Goal: Download file/media

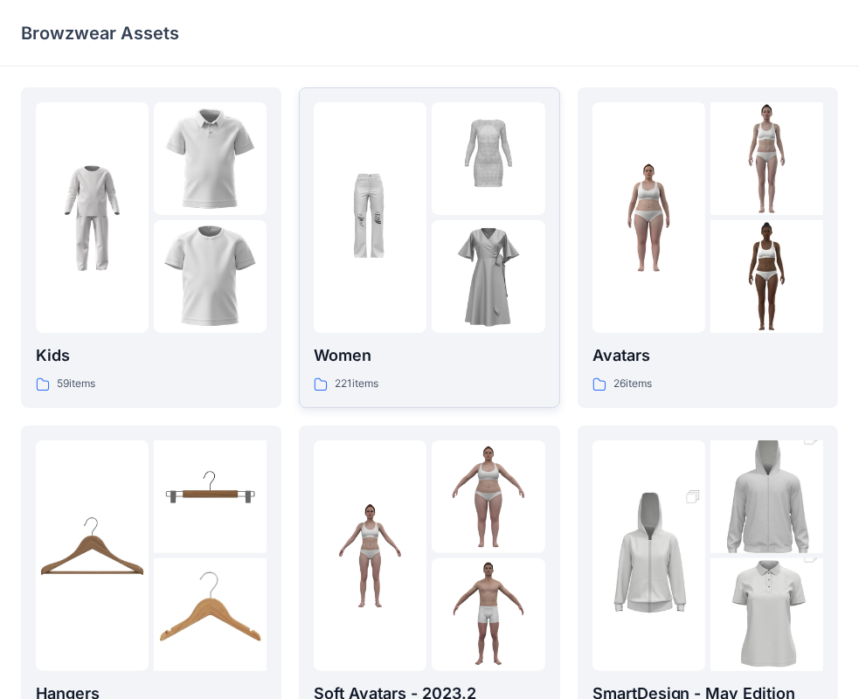
click at [413, 269] on img at bounding box center [370, 218] width 113 height 113
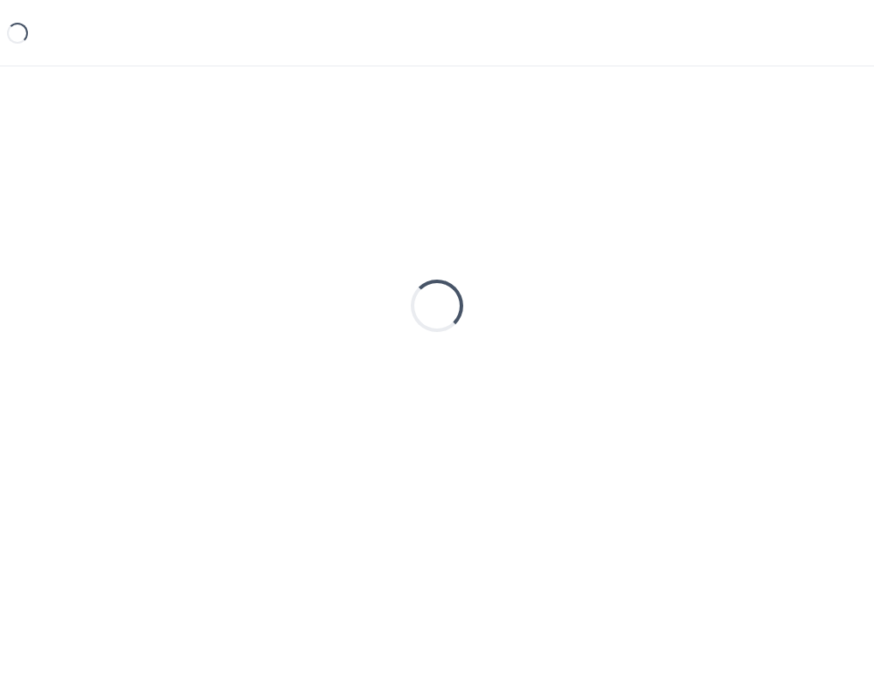
click at [413, 269] on div "Loading..." at bounding box center [437, 305] width 832 height 437
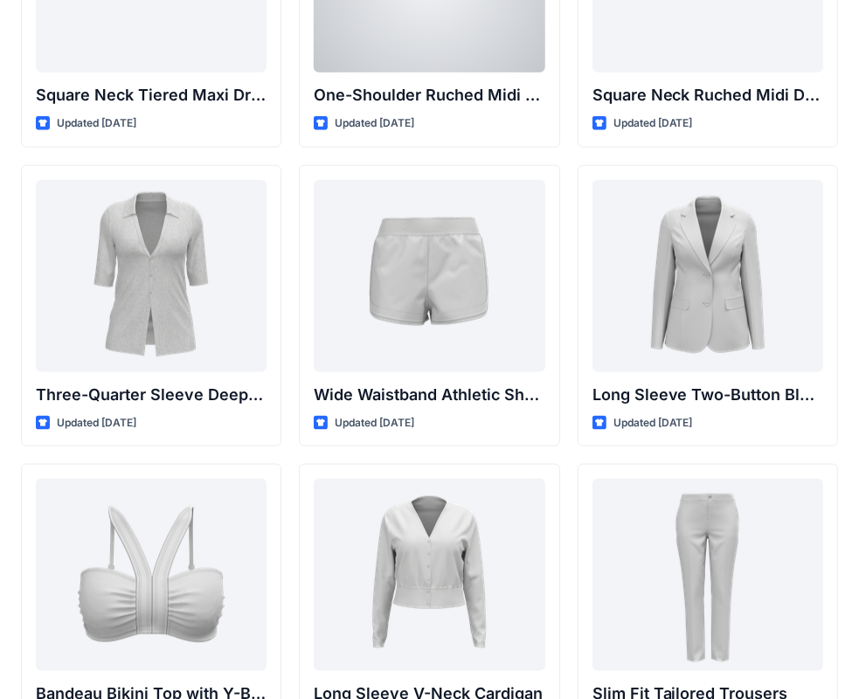
scroll to position [1419, 0]
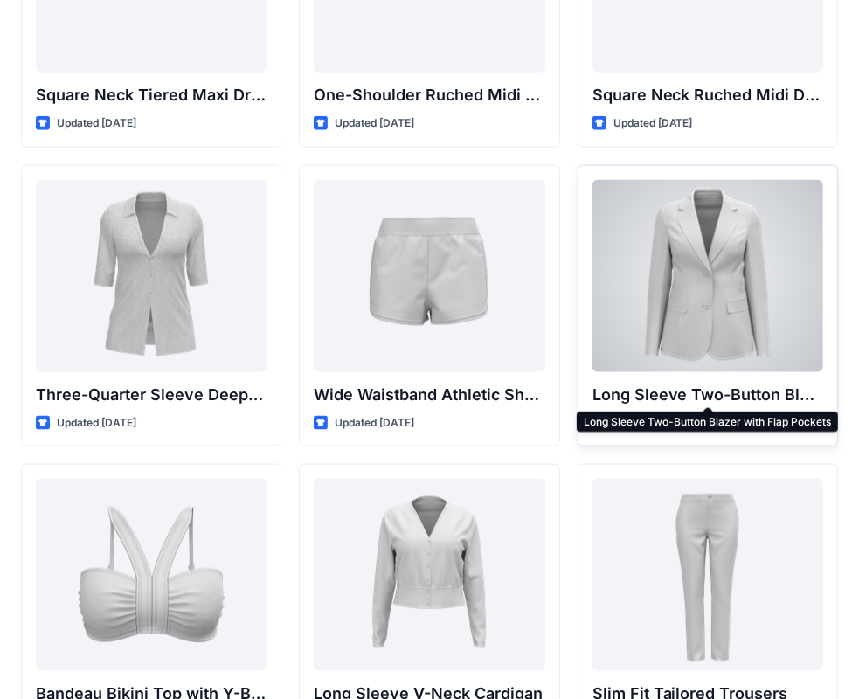
click at [693, 389] on p "Long Sleeve Two-Button Blazer with Flap Pockets" at bounding box center [708, 395] width 231 height 24
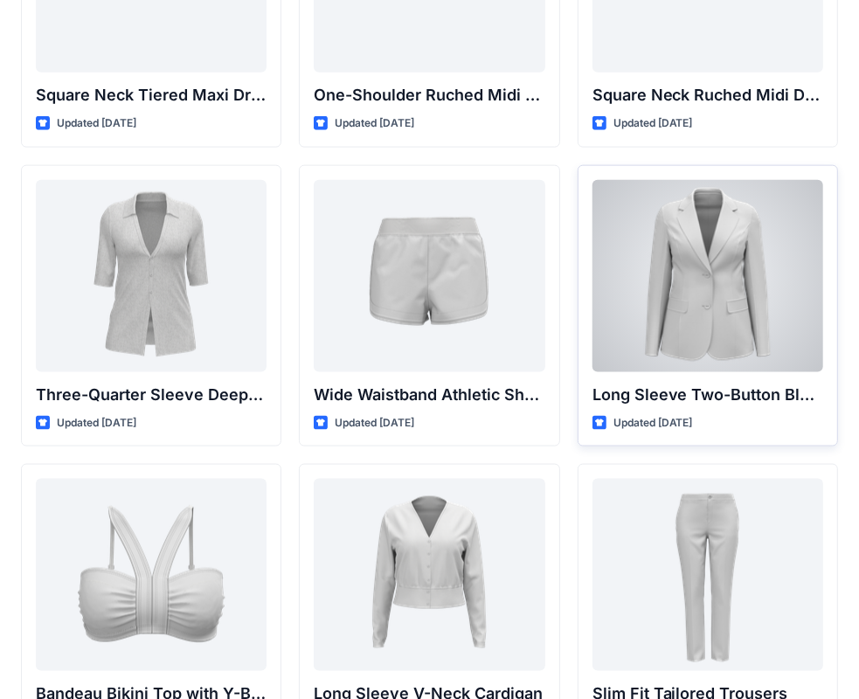
click at [654, 420] on p "Updated [DATE]" at bounding box center [654, 423] width 80 height 18
click at [658, 332] on div at bounding box center [708, 276] width 231 height 192
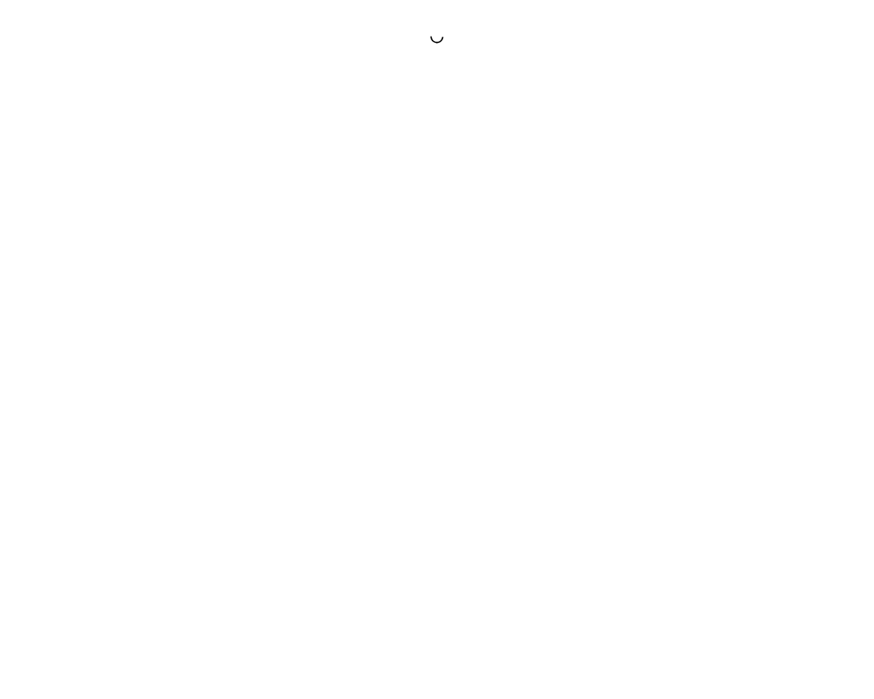
click at [658, 332] on div at bounding box center [437, 349] width 874 height 699
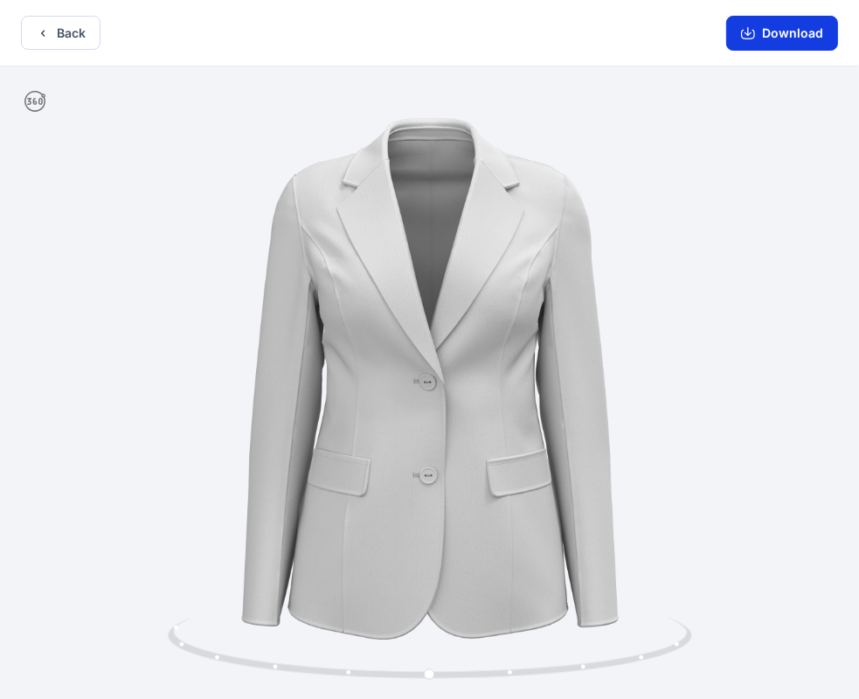
click at [778, 41] on button "Download" at bounding box center [782, 33] width 112 height 35
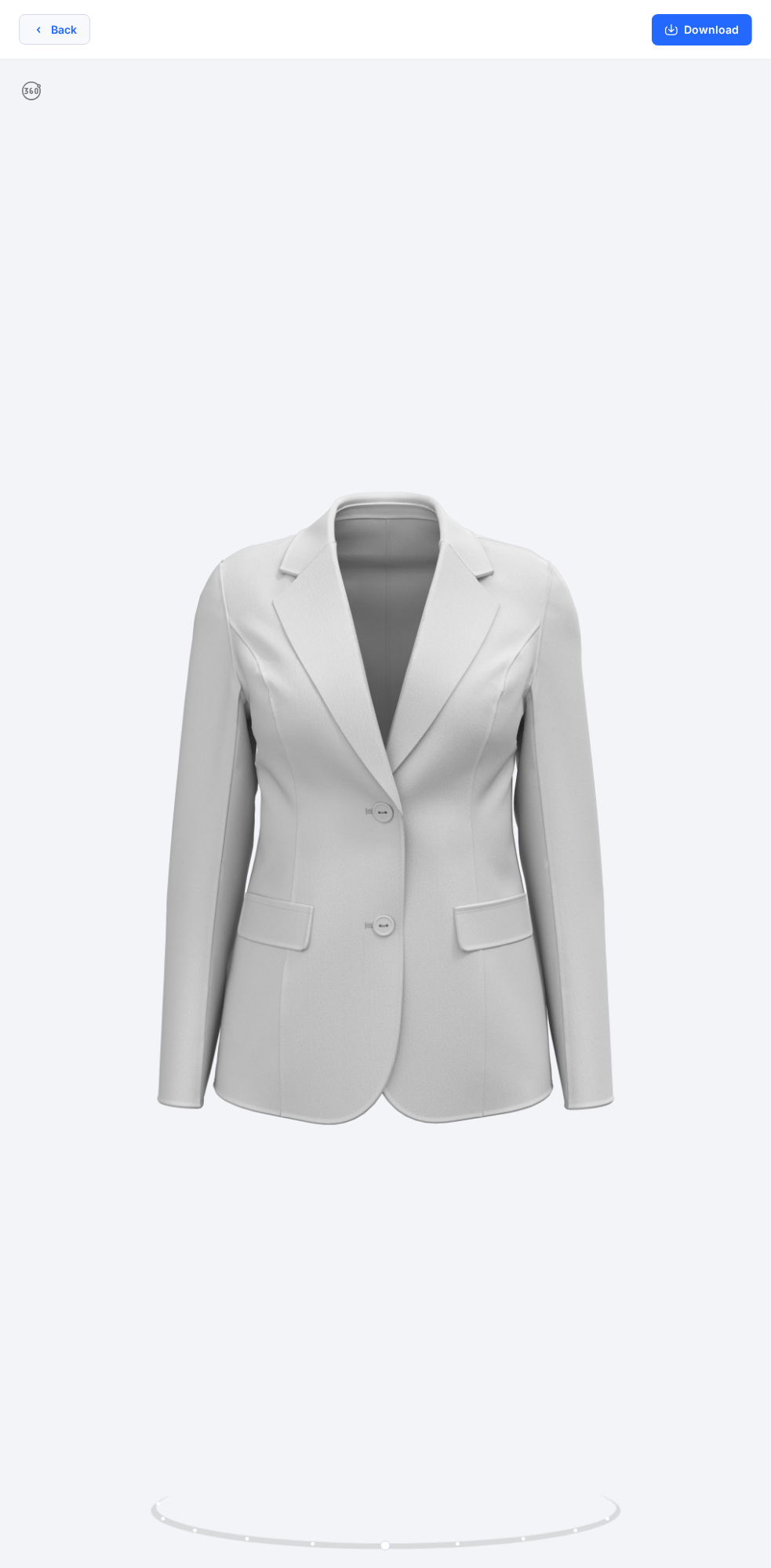
click at [52, 26] on button "Back" at bounding box center [55, 30] width 72 height 30
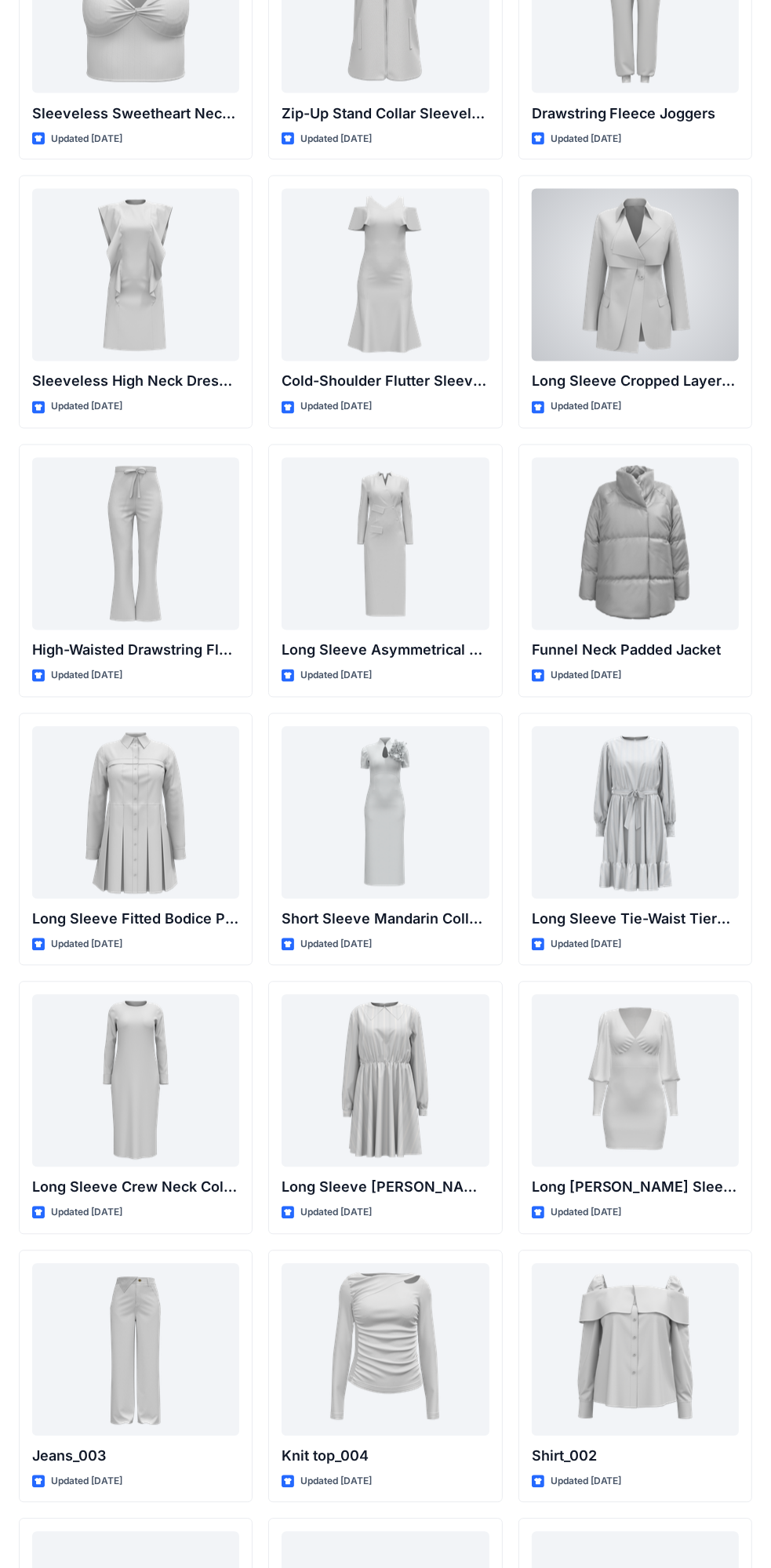
scroll to position [5543, 0]
click at [688, 310] on div at bounding box center [635, 274] width 207 height 172
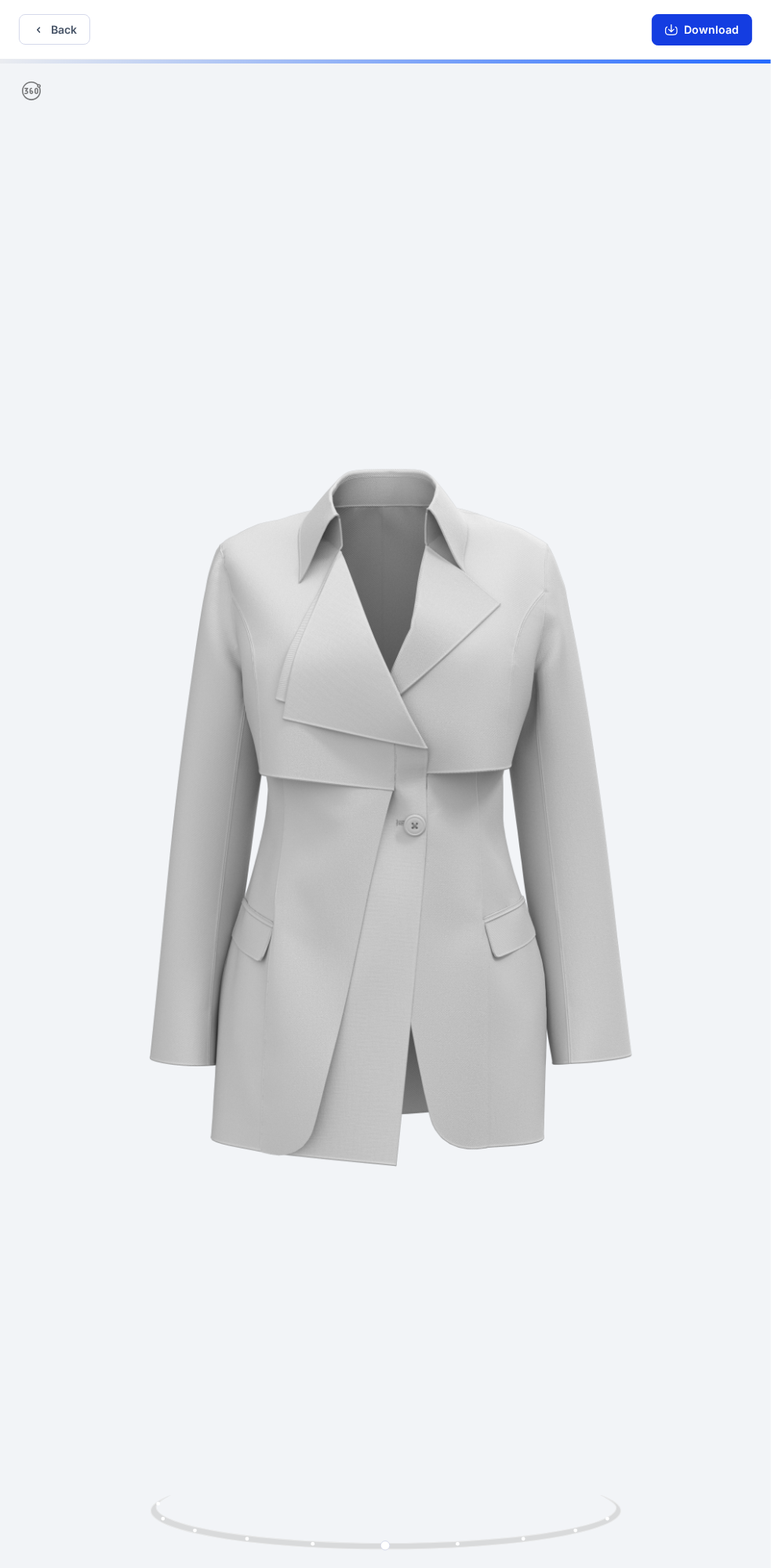
click at [711, 34] on button "Download" at bounding box center [702, 30] width 101 height 31
